Goal: Task Accomplishment & Management: Manage account settings

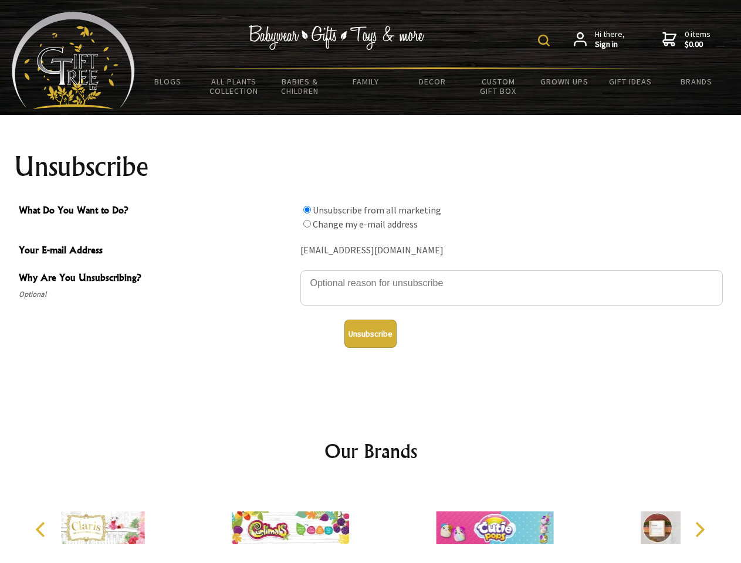
click at [545, 40] on img at bounding box center [544, 41] width 12 height 12
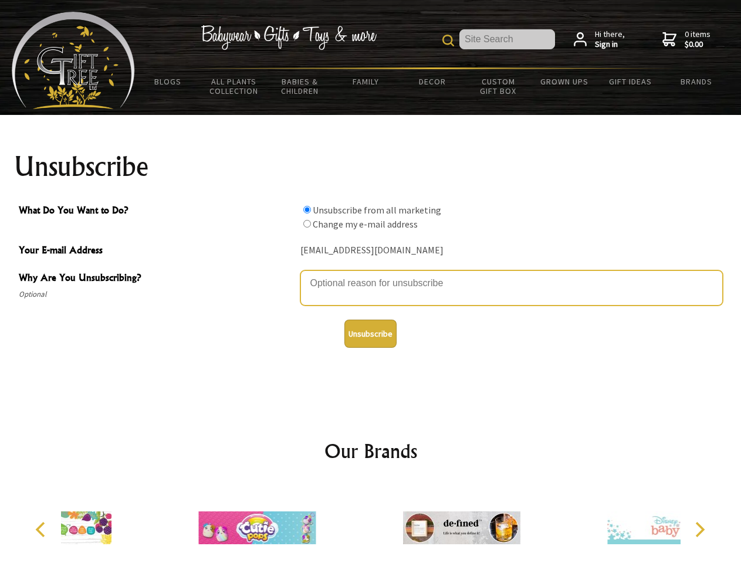
click at [371, 274] on textarea "Why Are You Unsubscribing?" at bounding box center [511, 287] width 422 height 35
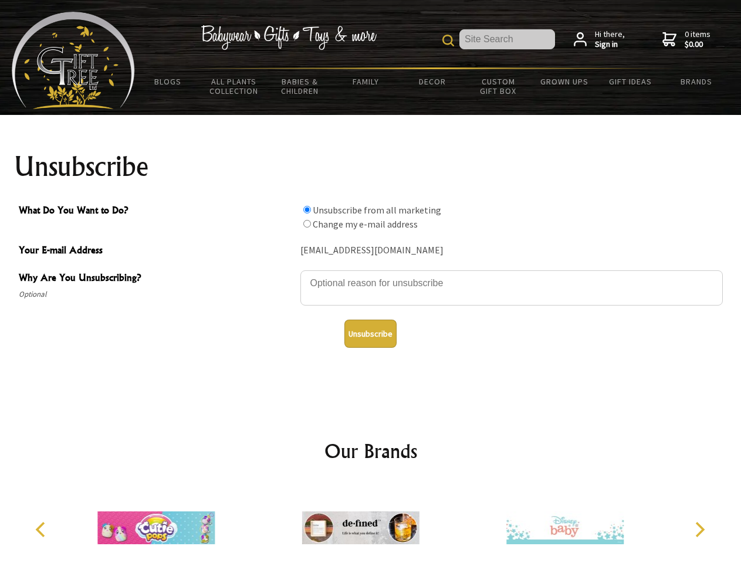
click at [307, 209] on input "What Do You Want to Do?" at bounding box center [307, 210] width 8 height 8
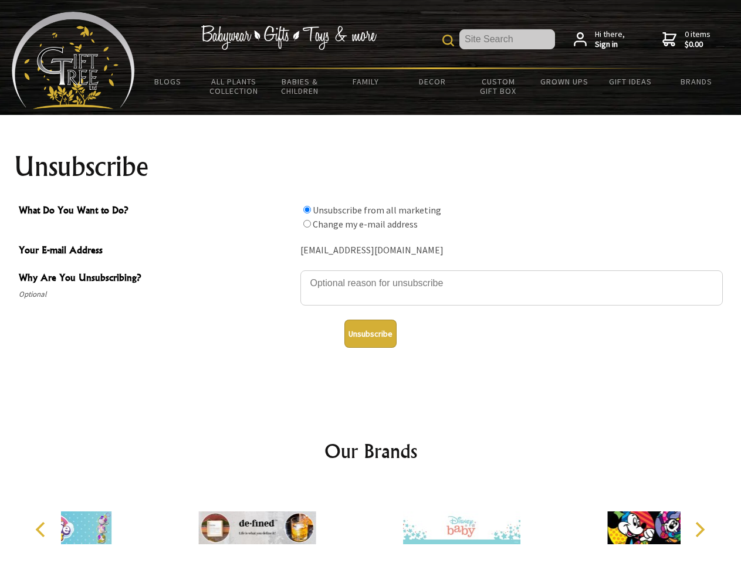
click at [307, 223] on input "What Do You Want to Do?" at bounding box center [307, 224] width 8 height 8
radio input "true"
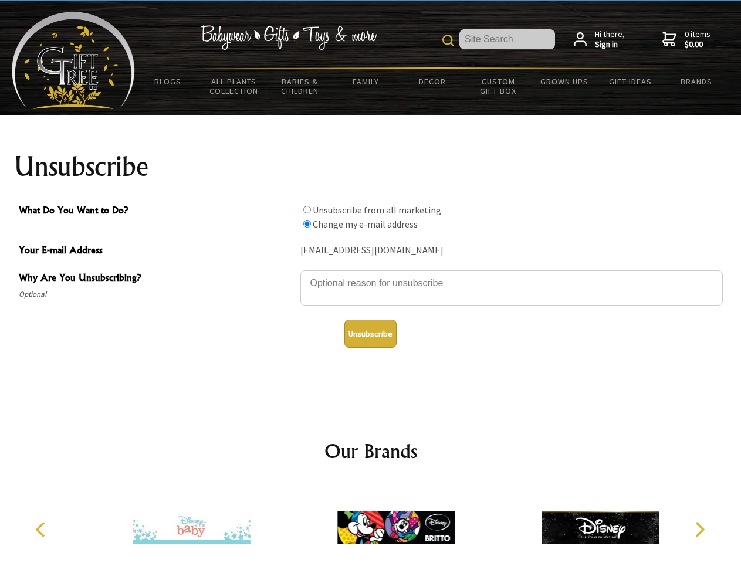
click at [370, 334] on button "Unsubscribe" at bounding box center [370, 334] width 52 height 28
click at [42, 530] on icon "Previous" at bounding box center [41, 529] width 15 height 15
click at [699, 530] on icon "Next" at bounding box center [698, 529] width 15 height 15
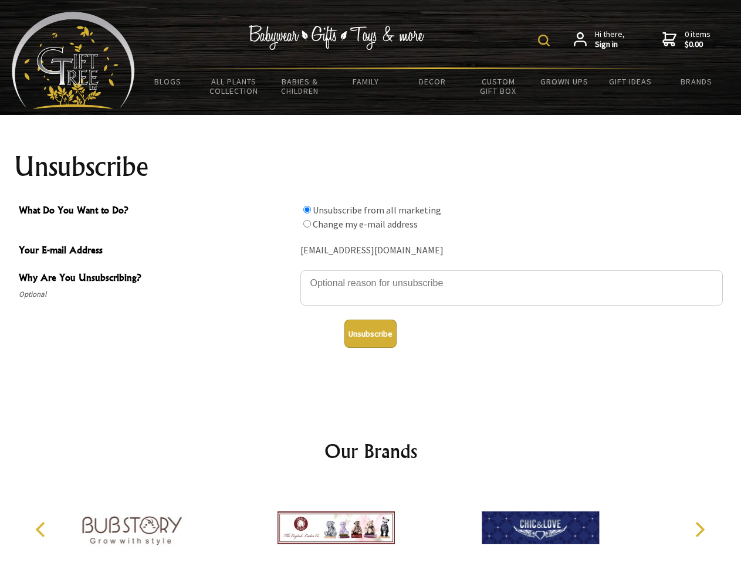
click at [545, 40] on img at bounding box center [544, 41] width 12 height 12
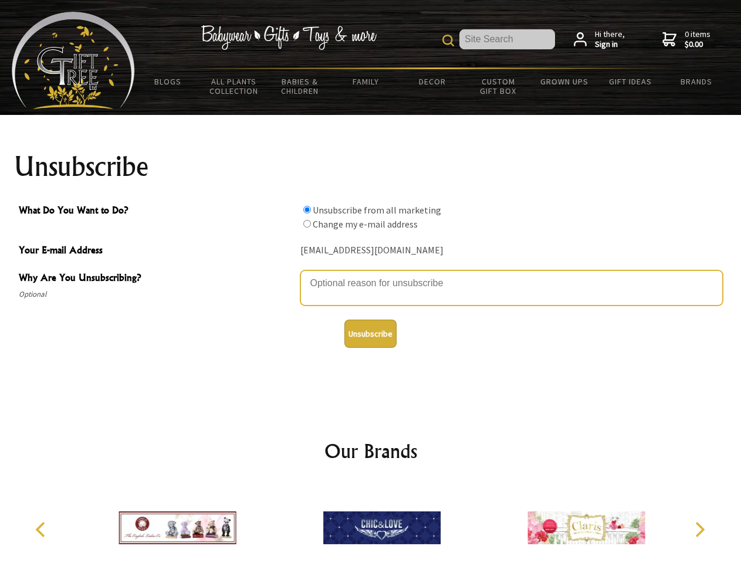
click at [371, 274] on textarea "Why Are You Unsubscribing?" at bounding box center [511, 287] width 422 height 35
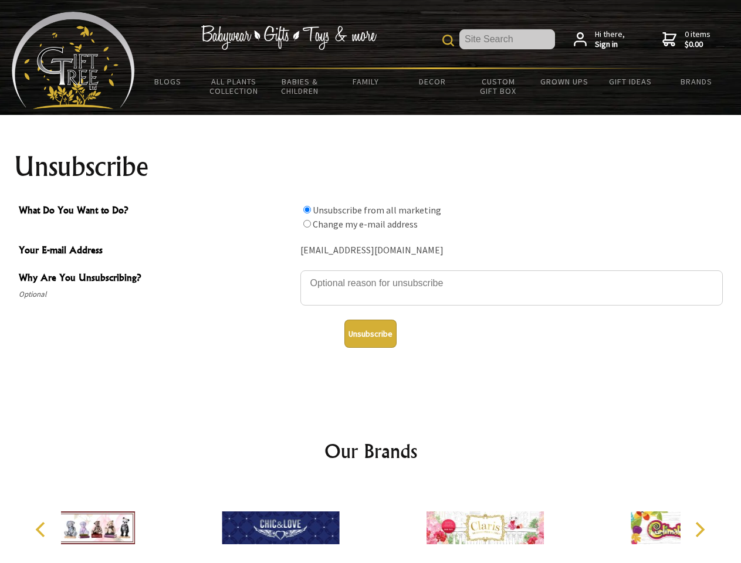
click at [307, 209] on input "What Do You Want to Do?" at bounding box center [307, 210] width 8 height 8
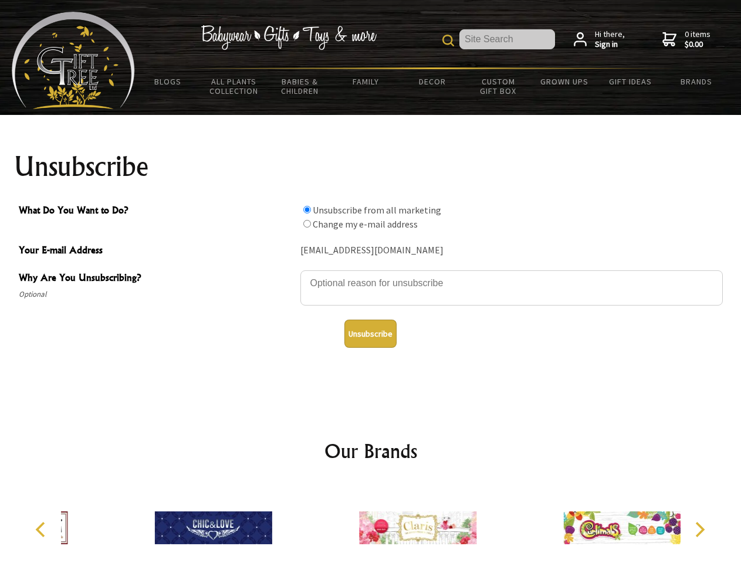
click at [307, 223] on input "What Do You Want to Do?" at bounding box center [307, 224] width 8 height 8
radio input "true"
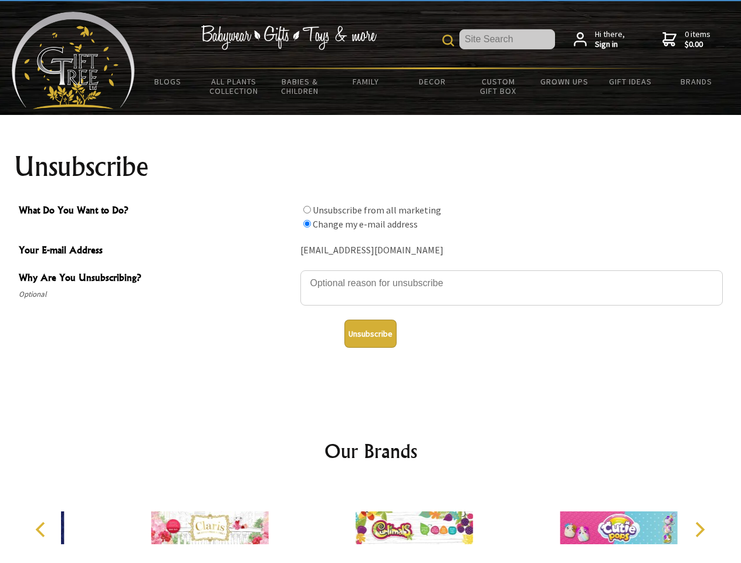
click at [370, 334] on button "Unsubscribe" at bounding box center [370, 334] width 52 height 28
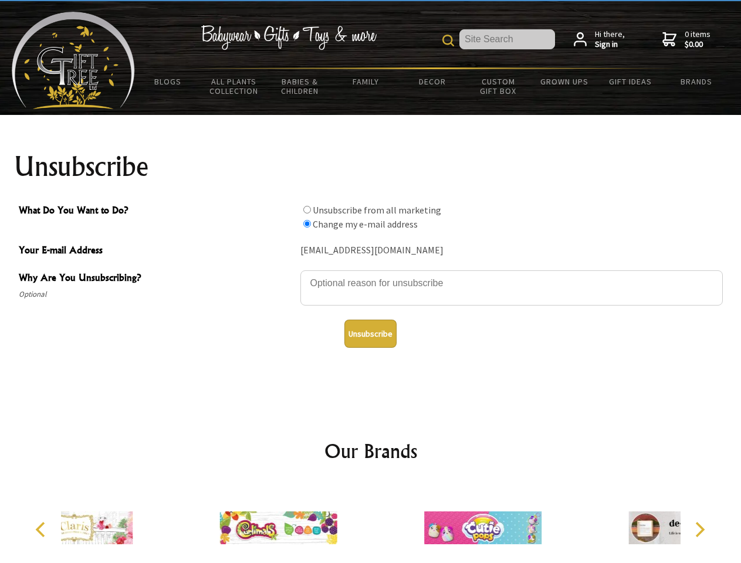
click at [371, 523] on div at bounding box center [278, 529] width 204 height 91
click at [42, 530] on icon "Previous" at bounding box center [41, 529] width 15 height 15
click at [699, 530] on icon "Next" at bounding box center [698, 529] width 15 height 15
